Goal: Transaction & Acquisition: Purchase product/service

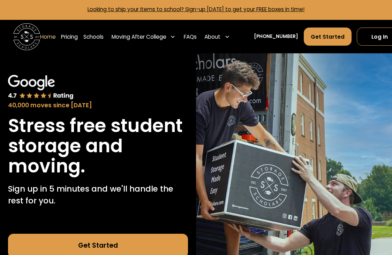
click at [71, 33] on link "Pricing" at bounding box center [69, 36] width 17 height 19
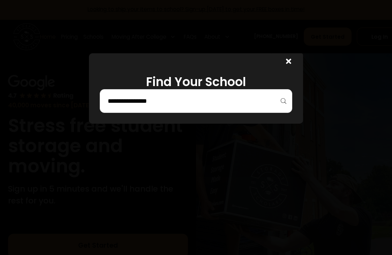
click at [195, 105] on input "search" at bounding box center [196, 101] width 178 height 12
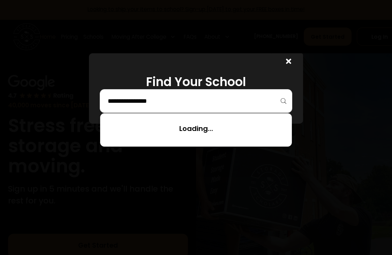
scroll to position [1, 0]
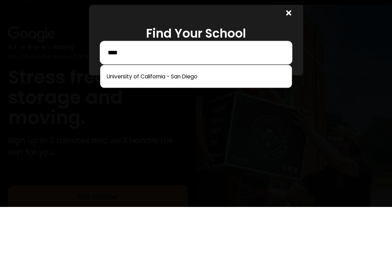
type input "****"
click at [198, 117] on link at bounding box center [195, 124] width 185 height 15
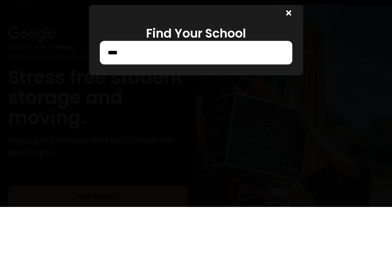
click at [193, 123] on div "Find Your School ****" at bounding box center [196, 88] width 214 height 70
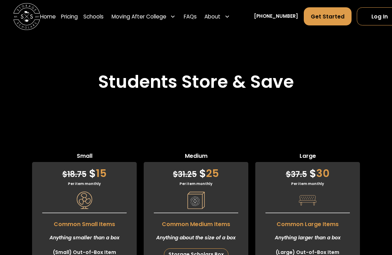
scroll to position [1639, 0]
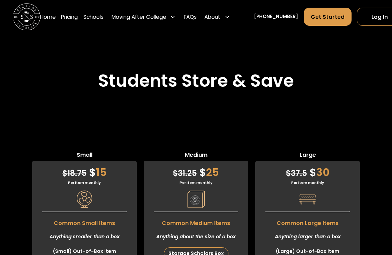
click at [199, 248] on div "Storage Scholars Box" at bounding box center [196, 254] width 64 height 12
click at [220, 248] on div "Storage Scholars Box" at bounding box center [196, 254] width 64 height 12
click at [201, 248] on div "Storage Scholars Box" at bounding box center [196, 254] width 64 height 12
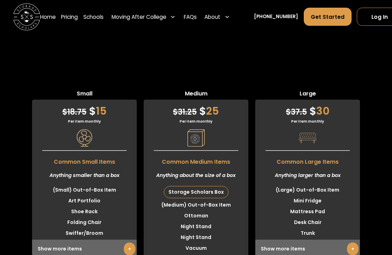
scroll to position [1700, 0]
click at [292, 240] on div "Show more items +" at bounding box center [307, 249] width 105 height 18
click at [352, 243] on link "+" at bounding box center [353, 249] width 12 height 13
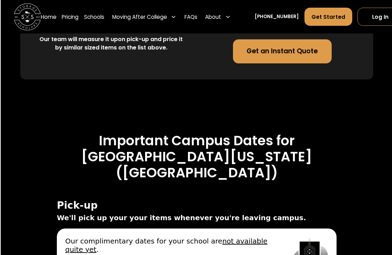
scroll to position [2468, 1]
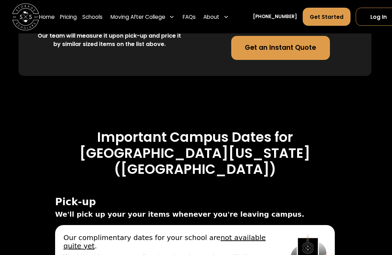
click at [317, 60] on link "Get an Instant Quote" at bounding box center [280, 48] width 99 height 24
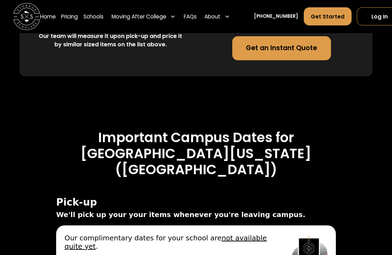
click at [292, 60] on link "Get an Instant Quote" at bounding box center [281, 48] width 99 height 24
click at [195, 23] on link "FAQs" at bounding box center [190, 16] width 13 height 19
